Goal: Task Accomplishment & Management: Complete application form

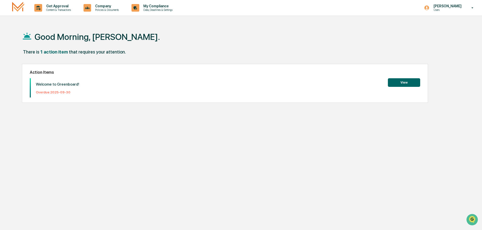
click at [402, 82] on button "View" at bounding box center [404, 82] width 32 height 9
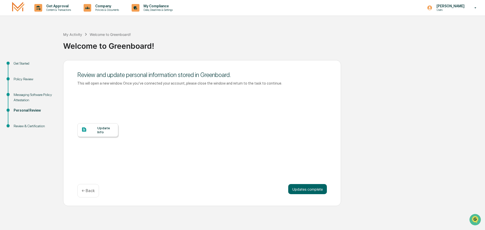
click at [103, 129] on div "Update Info" at bounding box center [105, 130] width 17 height 8
click at [309, 189] on button "Updates complete" at bounding box center [307, 189] width 39 height 10
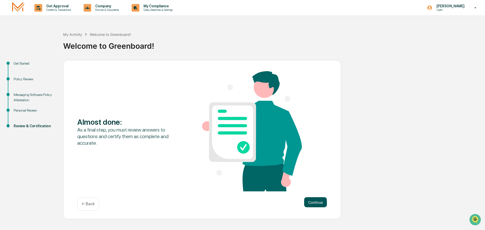
click at [314, 202] on button "Continue" at bounding box center [315, 202] width 23 height 10
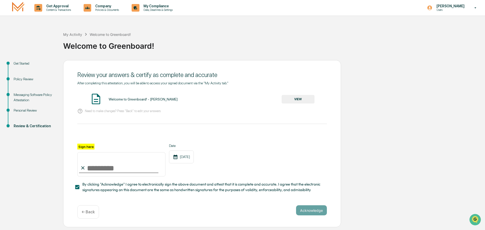
click at [97, 170] on input "Sign here" at bounding box center [121, 164] width 88 height 24
type input "**********"
click at [303, 98] on button "VIEW" at bounding box center [297, 99] width 33 height 9
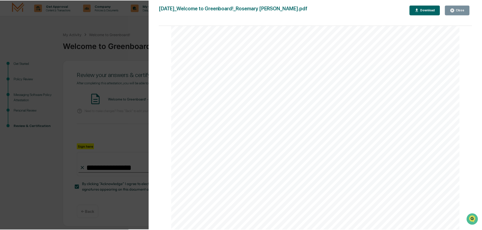
scroll to position [492, 0]
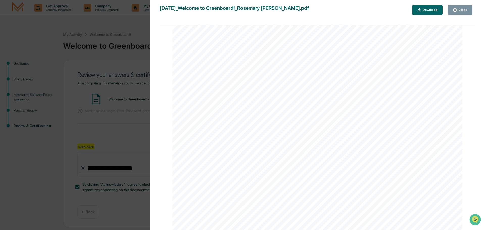
click at [459, 9] on div "Close" at bounding box center [462, 10] width 10 height 4
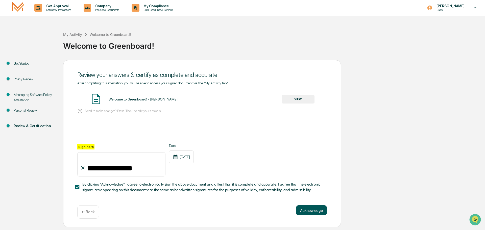
click at [306, 210] on button "Acknowledge" at bounding box center [311, 210] width 31 height 10
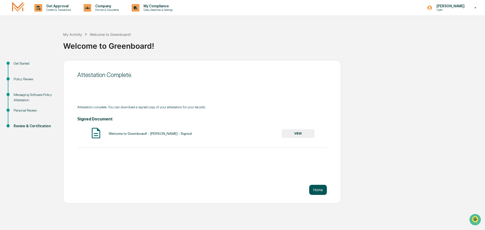
click at [321, 188] on button "Home" at bounding box center [318, 190] width 18 height 10
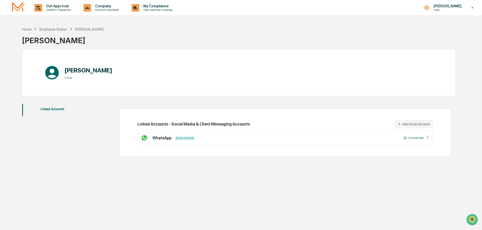
click at [52, 109] on button "Linked Accounts" at bounding box center [52, 110] width 61 height 12
click at [53, 108] on button "Linked Accounts" at bounding box center [52, 110] width 61 height 12
click at [427, 138] on icon at bounding box center [427, 137] width 5 height 5
click at [425, 182] on div "Home Employee Roster [PERSON_NAME] [PERSON_NAME] [PERSON_NAME] User Linked Acco…" at bounding box center [238, 139] width 449 height 230
click at [414, 178] on div "Home Employee Roster [PERSON_NAME] [PERSON_NAME] [PERSON_NAME] User Linked Acco…" at bounding box center [238, 139] width 449 height 230
